Goal: Find specific page/section: Find specific page/section

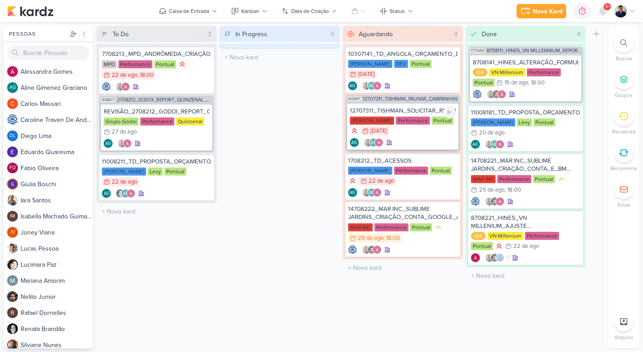
click at [443, 138] on div "AG AG" at bounding box center [403, 142] width 106 height 9
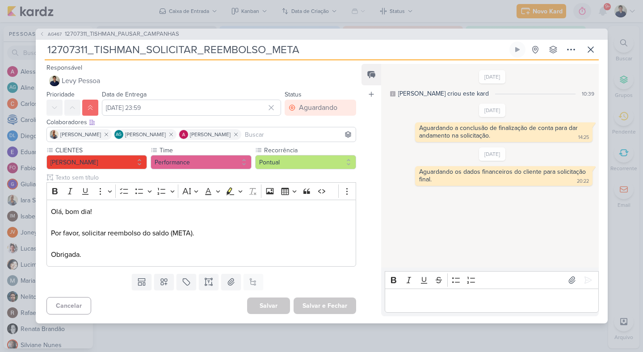
click at [434, 297] on p "Editor editing area: main" at bounding box center [492, 300] width 204 height 11
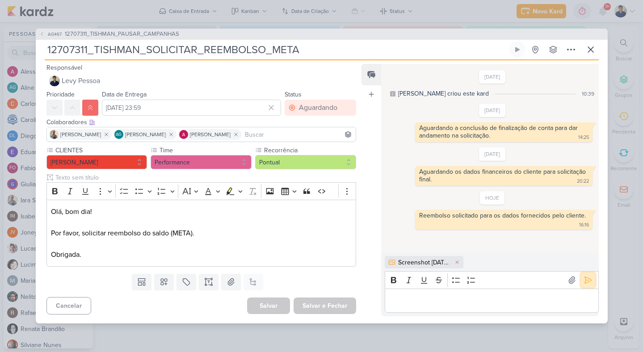
click at [584, 279] on icon at bounding box center [587, 280] width 9 height 9
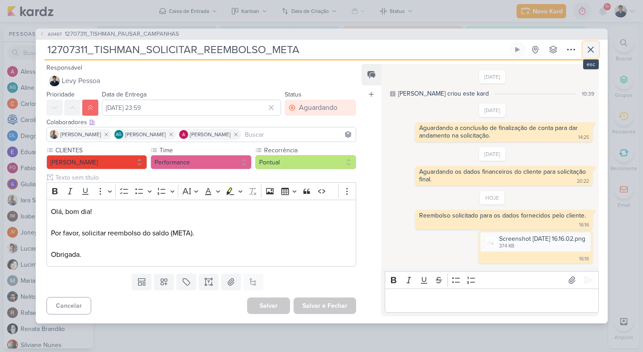
click at [589, 45] on icon at bounding box center [590, 49] width 11 height 11
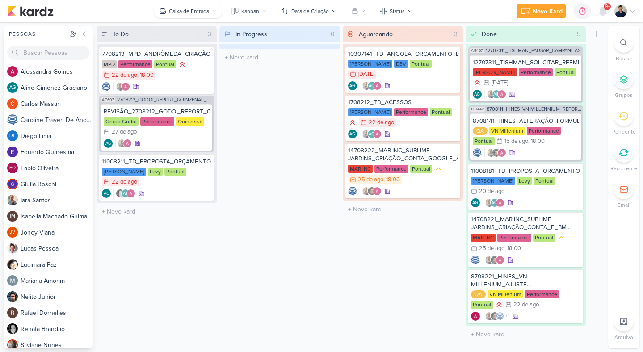
drag, startPoint x: 444, startPoint y: 138, endPoint x: 161, endPoint y: 14, distance: 308.2
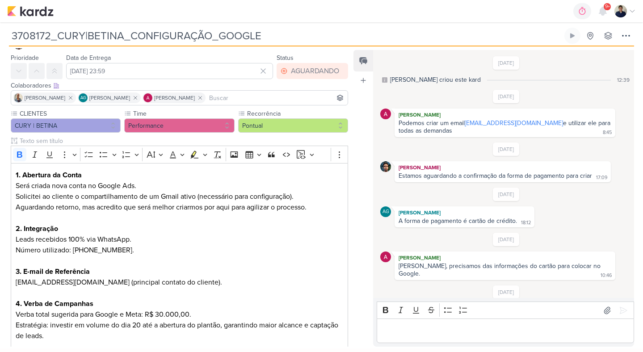
scroll to position [23, 0]
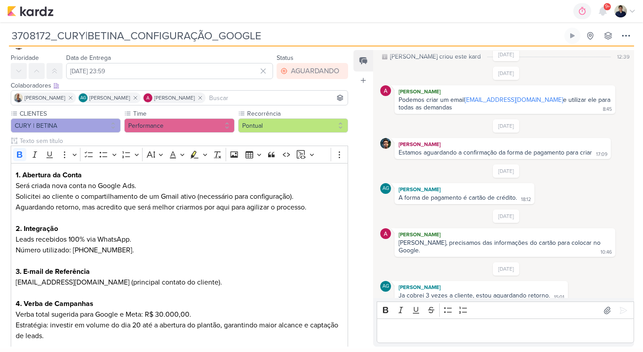
click at [619, 12] on img at bounding box center [620, 11] width 13 height 13
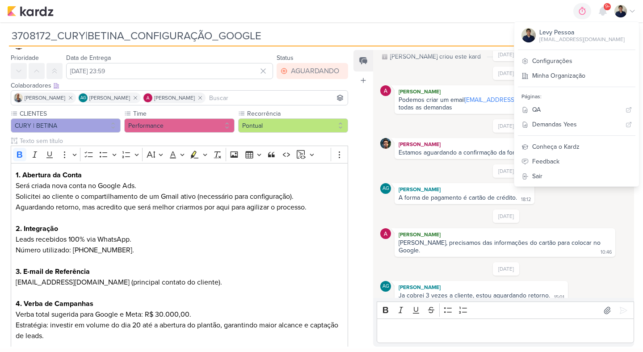
click at [469, 68] on div "18/8/25 Alessandra Gomes Podemos criar um email betinadacury@gmail.com e utiliz…" at bounding box center [505, 90] width 251 height 47
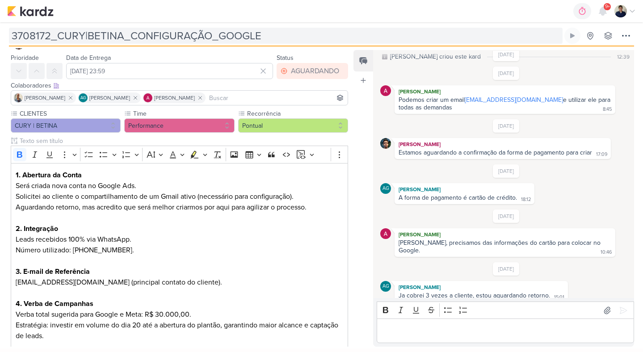
click at [90, 38] on input "3708172_CURY|BETINA_CONFIGURAÇÃO_GOOGLE" at bounding box center [285, 36] width 553 height 16
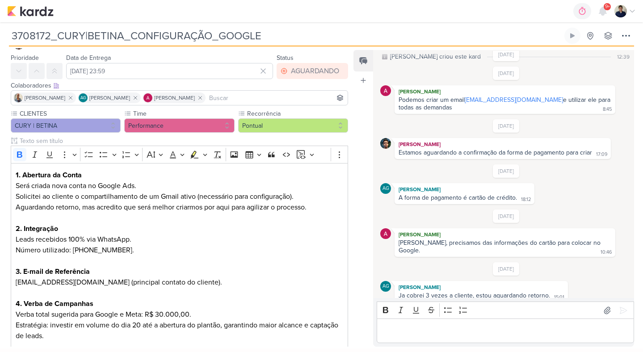
click at [90, 38] on input "3708172_CURY|BETINA_CONFIGURAÇÃO_GOOGLE" at bounding box center [285, 36] width 553 height 16
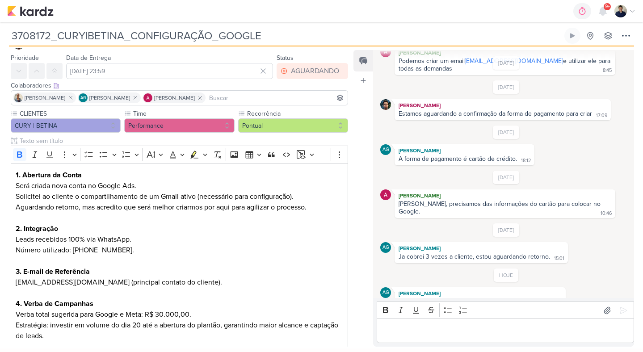
scroll to position [68, 0]
